Goal: Obtain resource: Download file/media

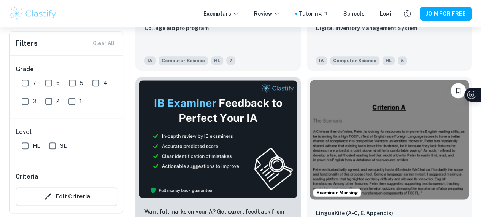
scroll to position [376, 0]
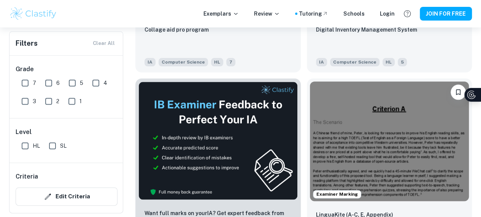
click at [310, 91] on img at bounding box center [389, 140] width 159 height 119
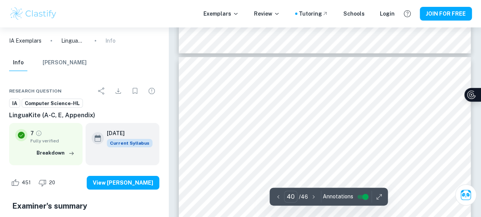
scroll to position [15761, 0]
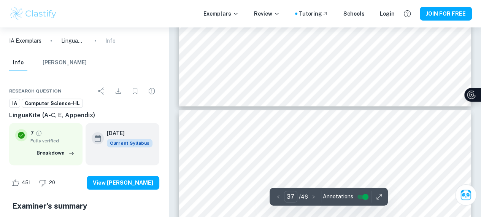
type input "36"
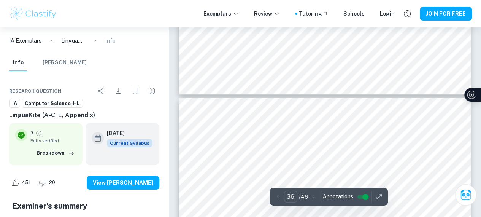
scroll to position [14189, 0]
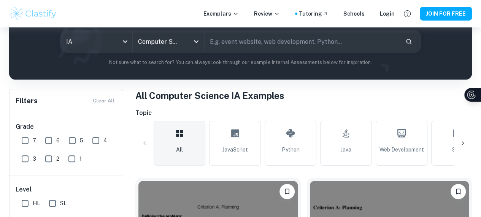
scroll to position [144, 0]
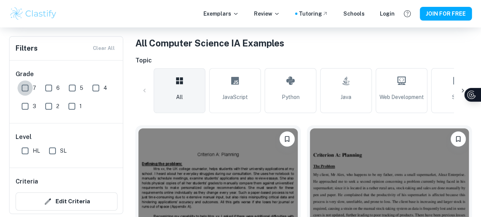
click at [26, 86] on input "7" at bounding box center [24, 87] width 15 height 15
checkbox input "true"
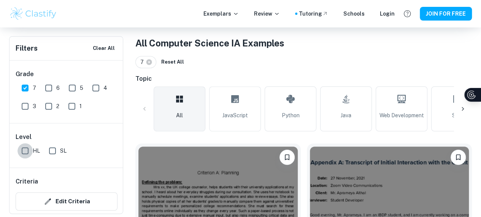
click at [26, 154] on input "HL" at bounding box center [24, 150] width 15 height 15
checkbox input "true"
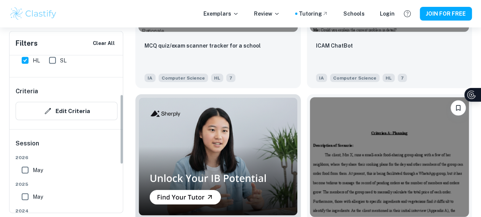
scroll to position [90, 0]
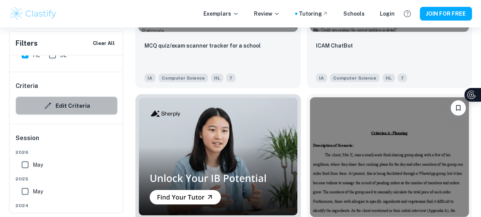
click at [72, 111] on button "Edit Criteria" at bounding box center [67, 106] width 102 height 18
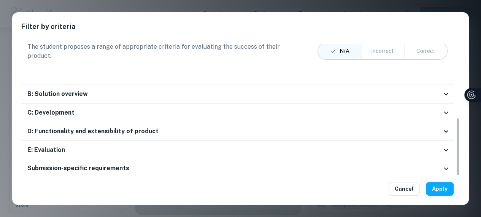
scroll to position [806, 0]
click at [364, 85] on div "B: Solution overview The student provides a complete and detailed record of tas…" at bounding box center [237, 94] width 432 height 19
click at [370, 86] on div "B: Solution overview" at bounding box center [237, 94] width 432 height 19
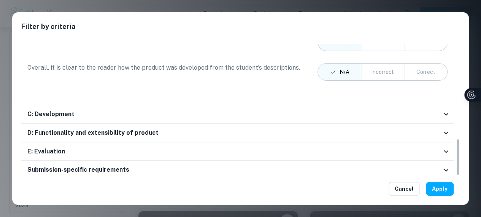
scroll to position [819, 0]
click at [400, 184] on button "Cancel" at bounding box center [404, 189] width 31 height 14
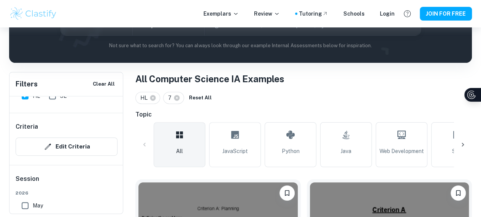
scroll to position [107, 1]
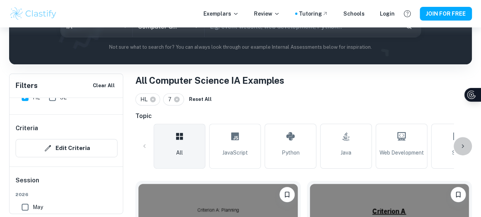
click at [463, 141] on div at bounding box center [463, 146] width 18 height 18
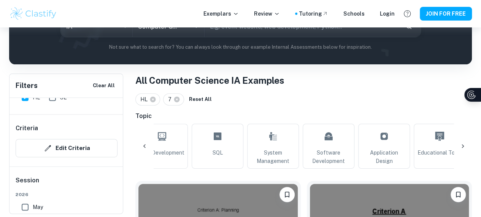
scroll to position [0, 257]
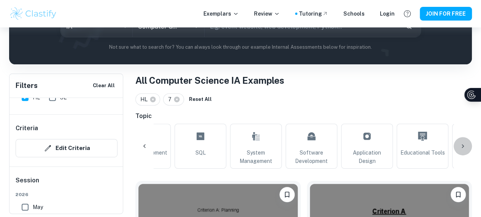
click at [463, 141] on div at bounding box center [463, 146] width 18 height 18
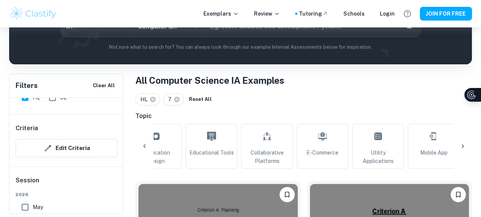
scroll to position [0, 513]
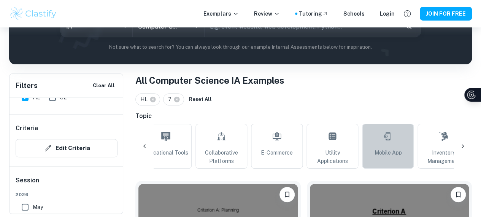
click at [376, 142] on link "Mobile App" at bounding box center [388, 146] width 52 height 45
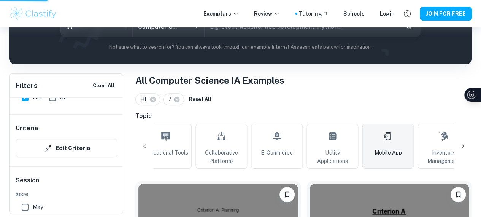
type input "Mobile App"
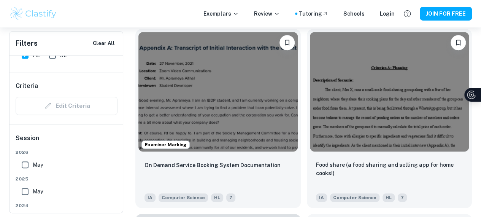
scroll to position [258, 6]
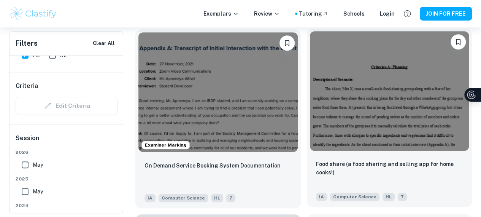
click at [315, 95] on img at bounding box center [389, 90] width 159 height 119
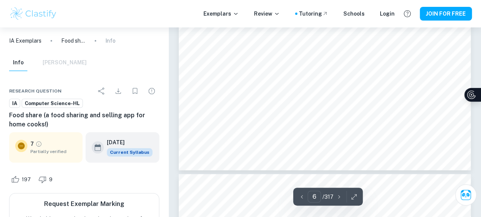
scroll to position [2155, 0]
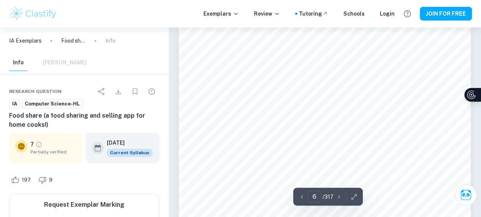
type input "5"
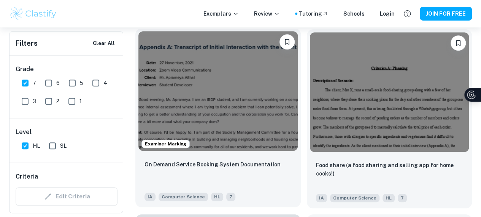
scroll to position [0, 437]
click at [210, 101] on img at bounding box center [217, 90] width 159 height 119
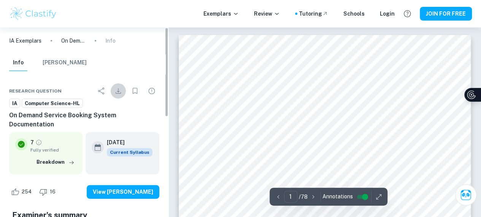
click at [118, 91] on icon "Download" at bounding box center [118, 90] width 5 height 5
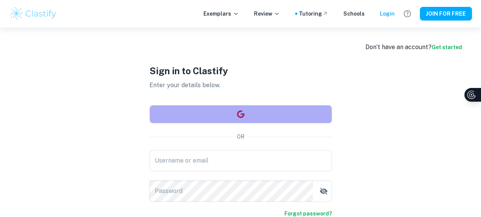
click at [199, 107] on button "button" at bounding box center [240, 114] width 183 height 18
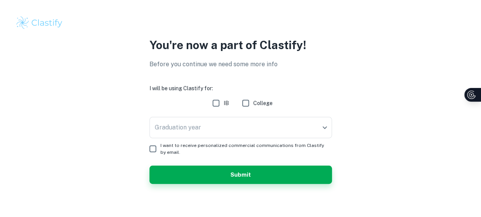
click at [218, 108] on input "IB" at bounding box center [215, 102] width 15 height 15
checkbox input "true"
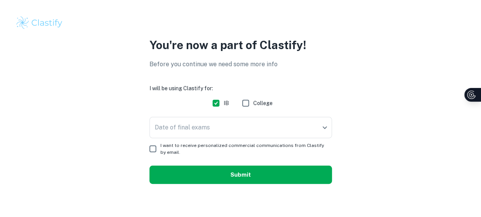
click at [208, 180] on button "Submit" at bounding box center [240, 174] width 183 height 18
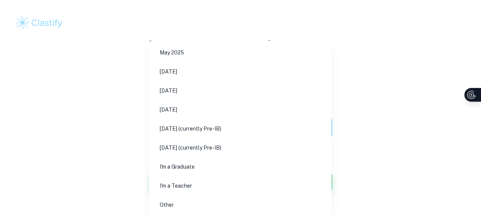
click at [207, 132] on body "We value your privacy We use cookies to enhance your browsing experience, serve…" at bounding box center [240, 108] width 481 height 217
click at [199, 90] on li "May 2026" at bounding box center [240, 90] width 176 height 17
type input "M26"
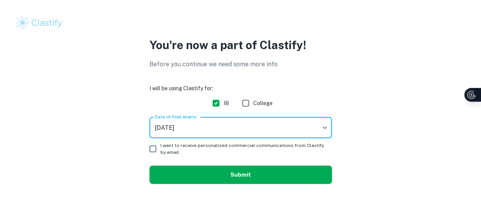
click at [213, 174] on button "Submit" at bounding box center [240, 174] width 183 height 18
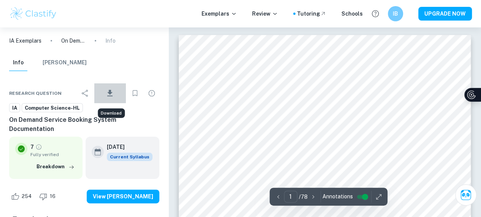
click at [111, 92] on icon "Download" at bounding box center [109, 93] width 5 height 6
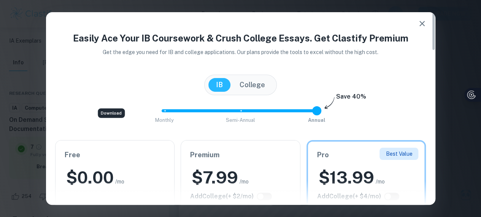
click at [107, 112] on div "Download" at bounding box center [111, 113] width 27 height 10
click at [423, 22] on icon "button" at bounding box center [421, 23] width 5 height 5
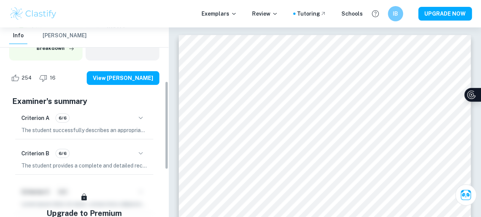
scroll to position [118, 0]
click at [141, 149] on icon "button" at bounding box center [140, 153] width 9 height 9
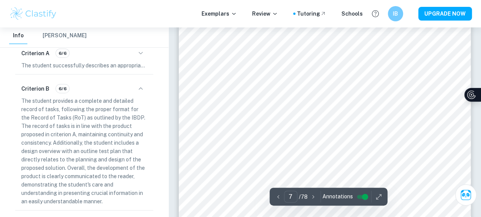
scroll to position [2615, 0]
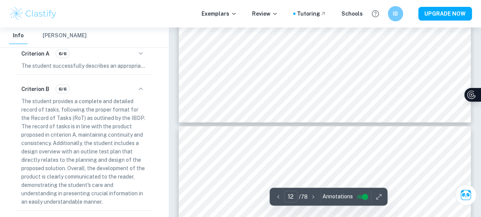
type input "13"
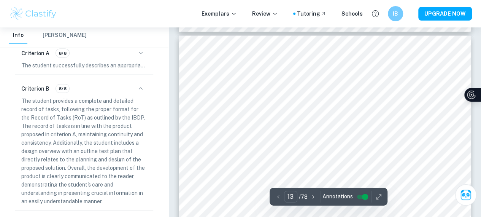
scroll to position [5135, 0]
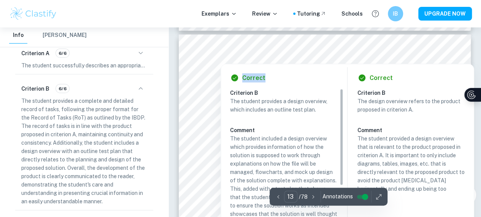
drag, startPoint x: 163, startPoint y: 107, endPoint x: 284, endPoint y: 74, distance: 125.3
click at [230, 60] on div "Correct Criterion B The student provides a design overview, which includes an o…" at bounding box center [348, 158] width 254 height 197
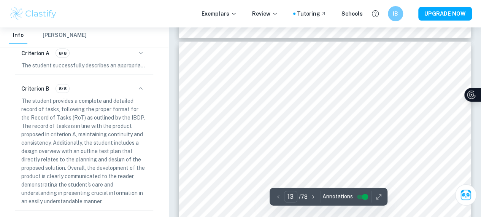
scroll to position [5134, 0]
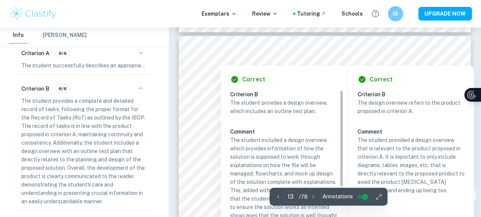
click at [268, 59] on div at bounding box center [324, 59] width 121 height 10
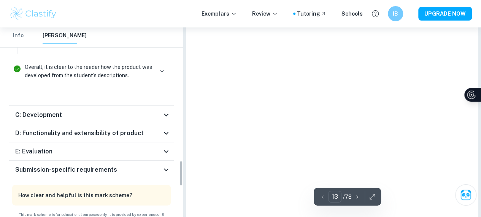
scroll to position [1005, 0]
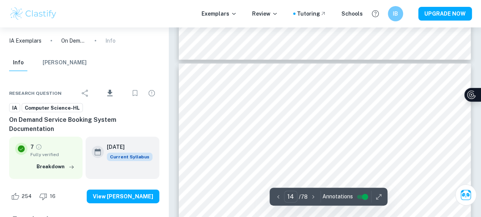
scroll to position [5475, 0]
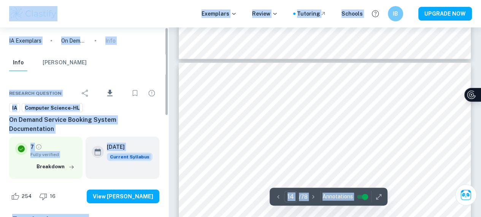
click at [142, 65] on div "Info Mark Scheme" at bounding box center [84, 64] width 162 height 20
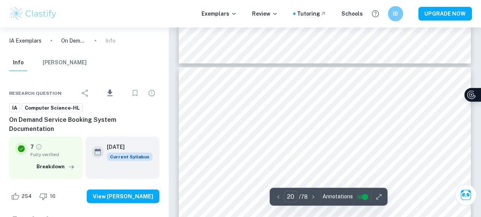
scroll to position [8022, 0]
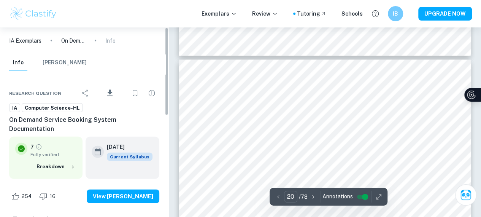
click at [109, 97] on icon "Download" at bounding box center [109, 93] width 9 height 9
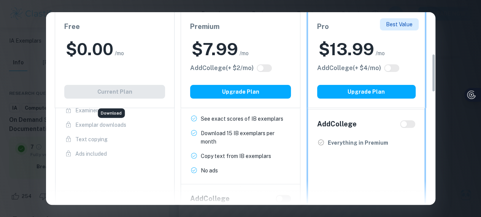
scroll to position [208, 0]
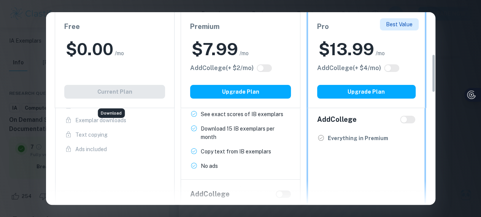
click at [451, 30] on div "Easily Ace Your IB Coursework & Crush College Essays. Get Clastify Premium Get …" at bounding box center [240, 108] width 481 height 217
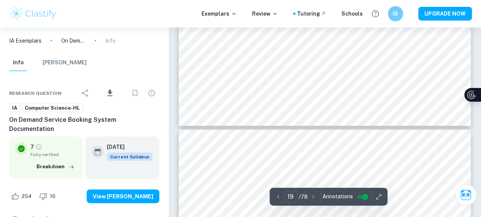
scroll to position [7952, 0]
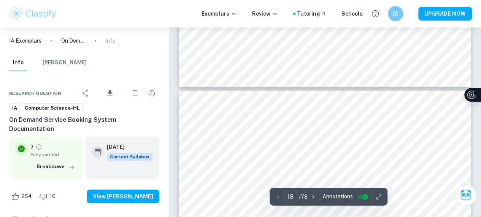
type input "17"
